Goal: Navigation & Orientation: Find specific page/section

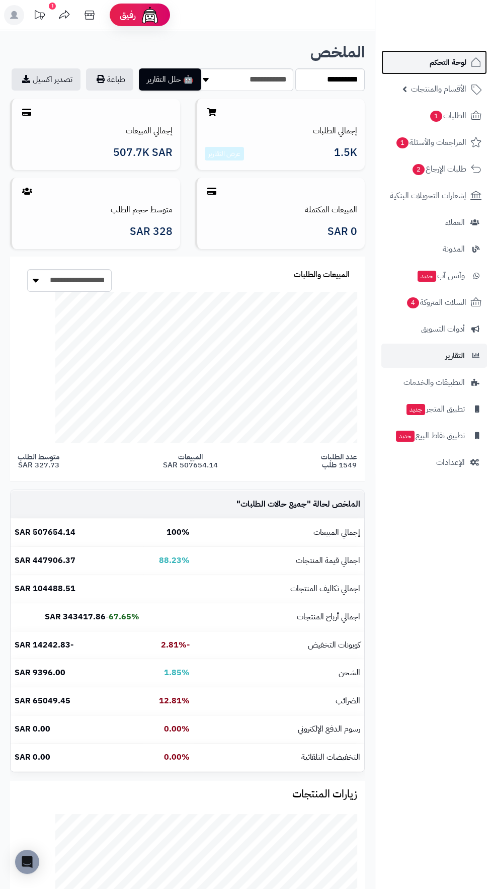
click at [435, 64] on span "لوحة التحكم" at bounding box center [448, 62] width 37 height 14
